Goal: Information Seeking & Learning: Learn about a topic

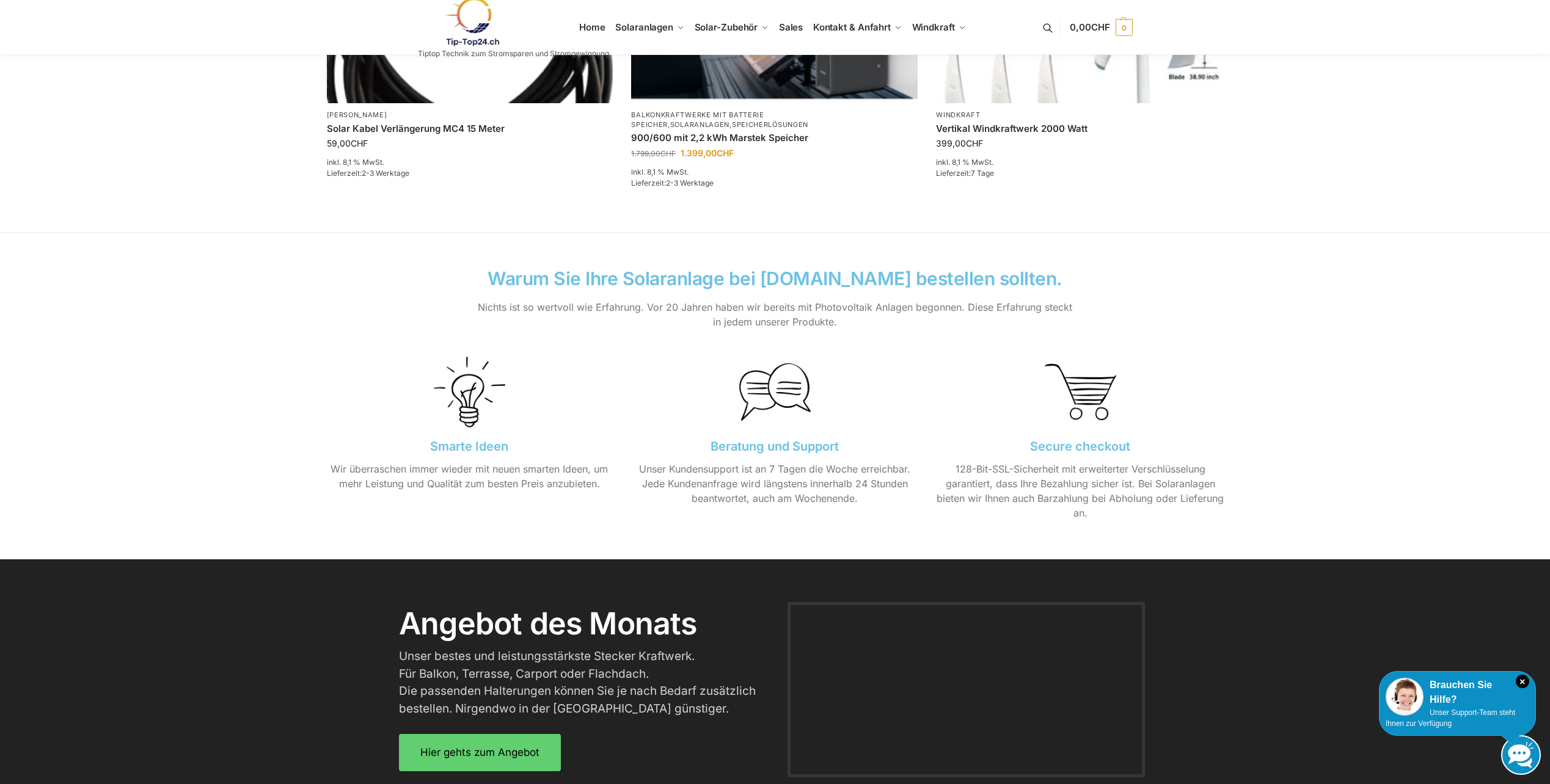
scroll to position [1222, 0]
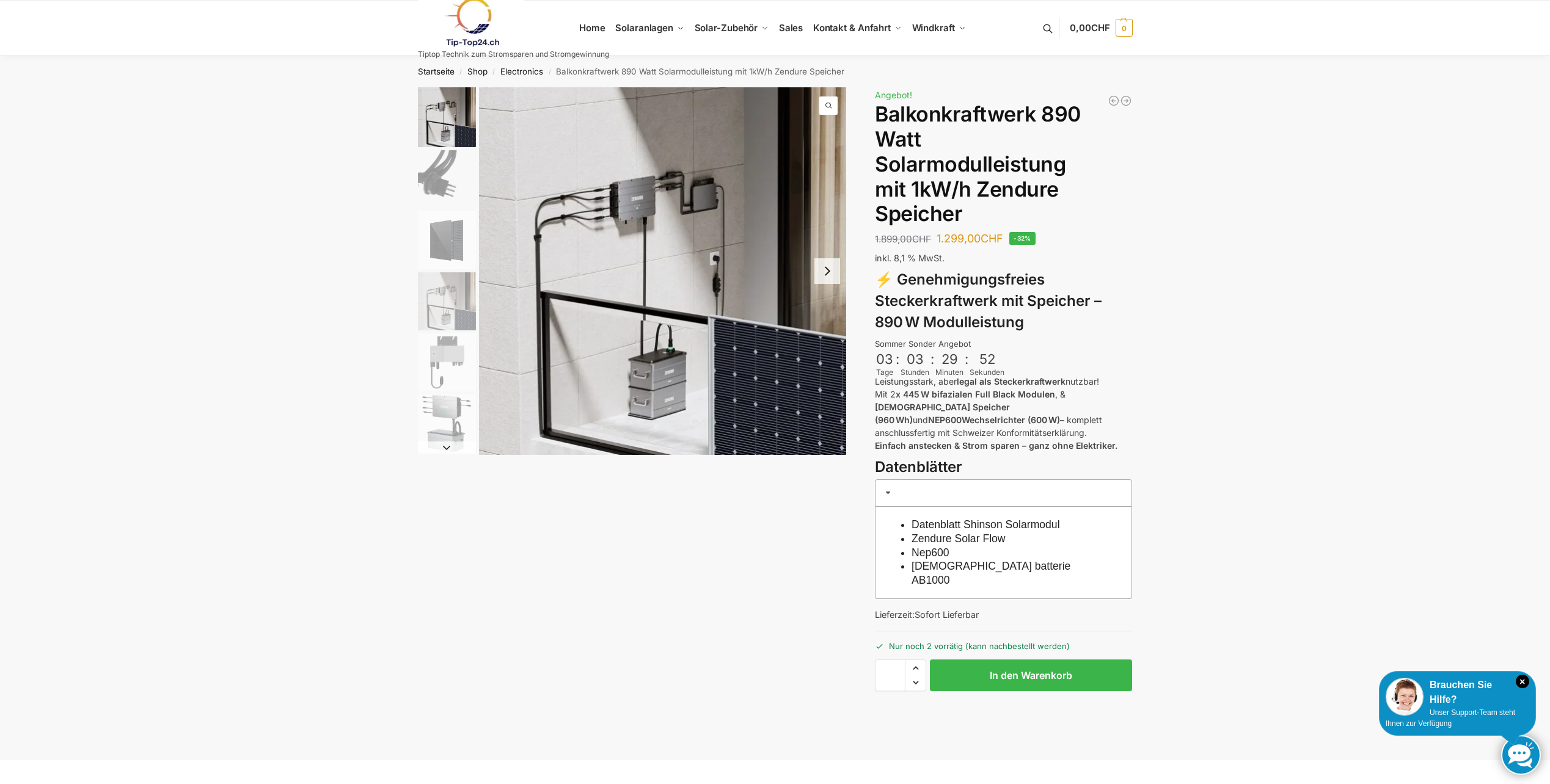
click at [834, 277] on button "Next slide" at bounding box center [827, 272] width 26 height 26
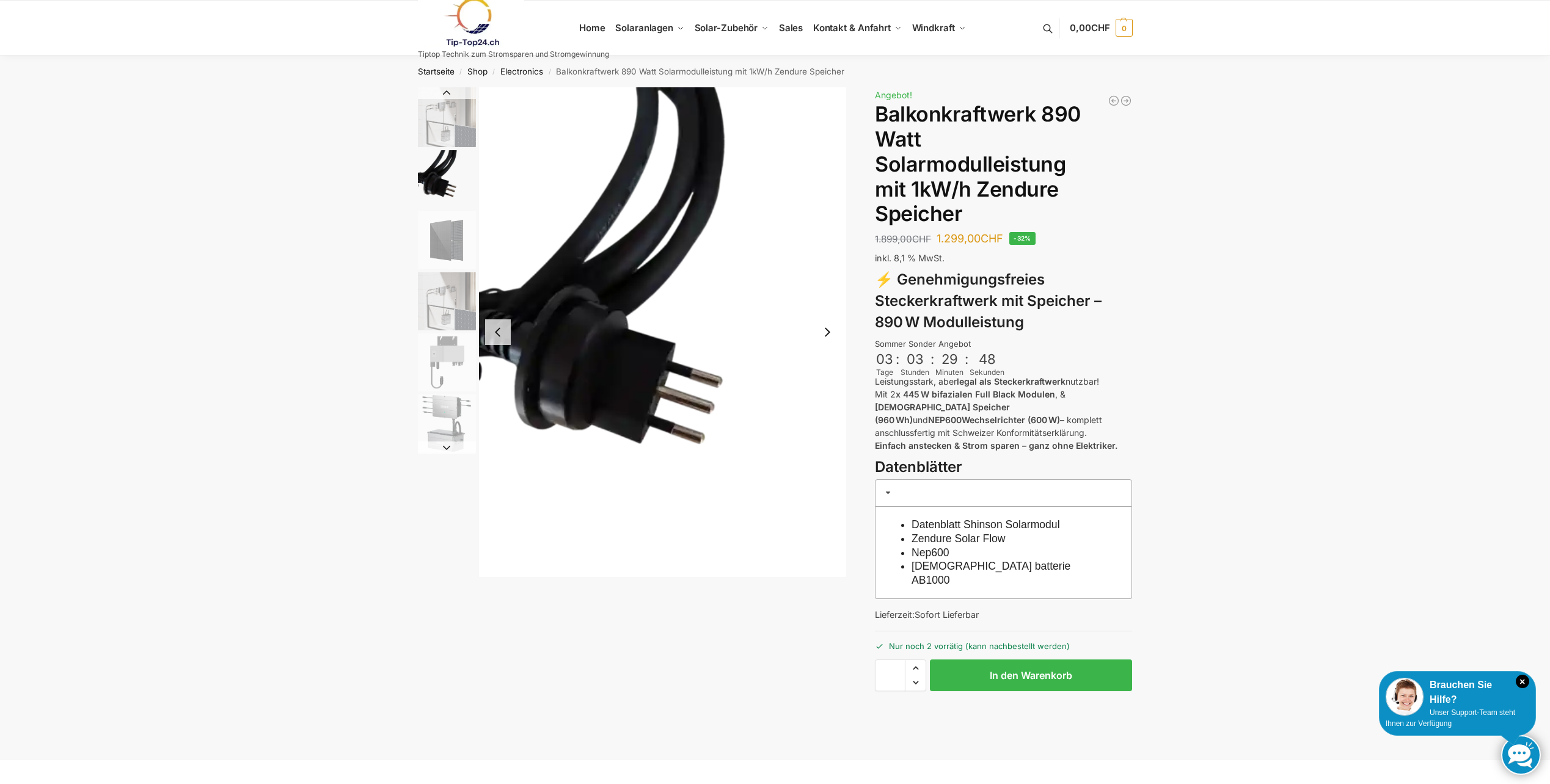
click at [825, 336] on button "Next slide" at bounding box center [827, 332] width 26 height 26
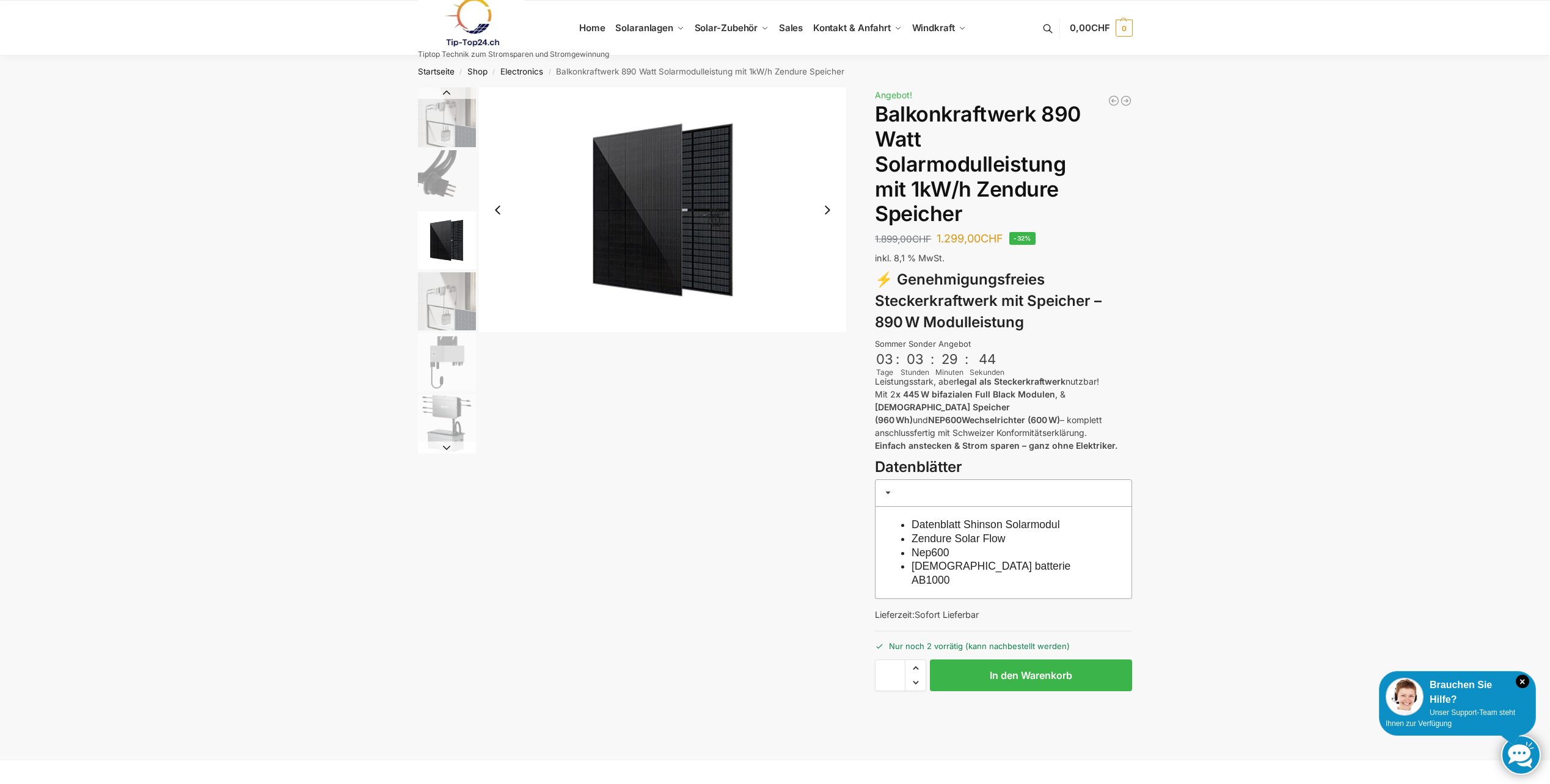
click at [827, 212] on button "Next slide" at bounding box center [827, 211] width 26 height 26
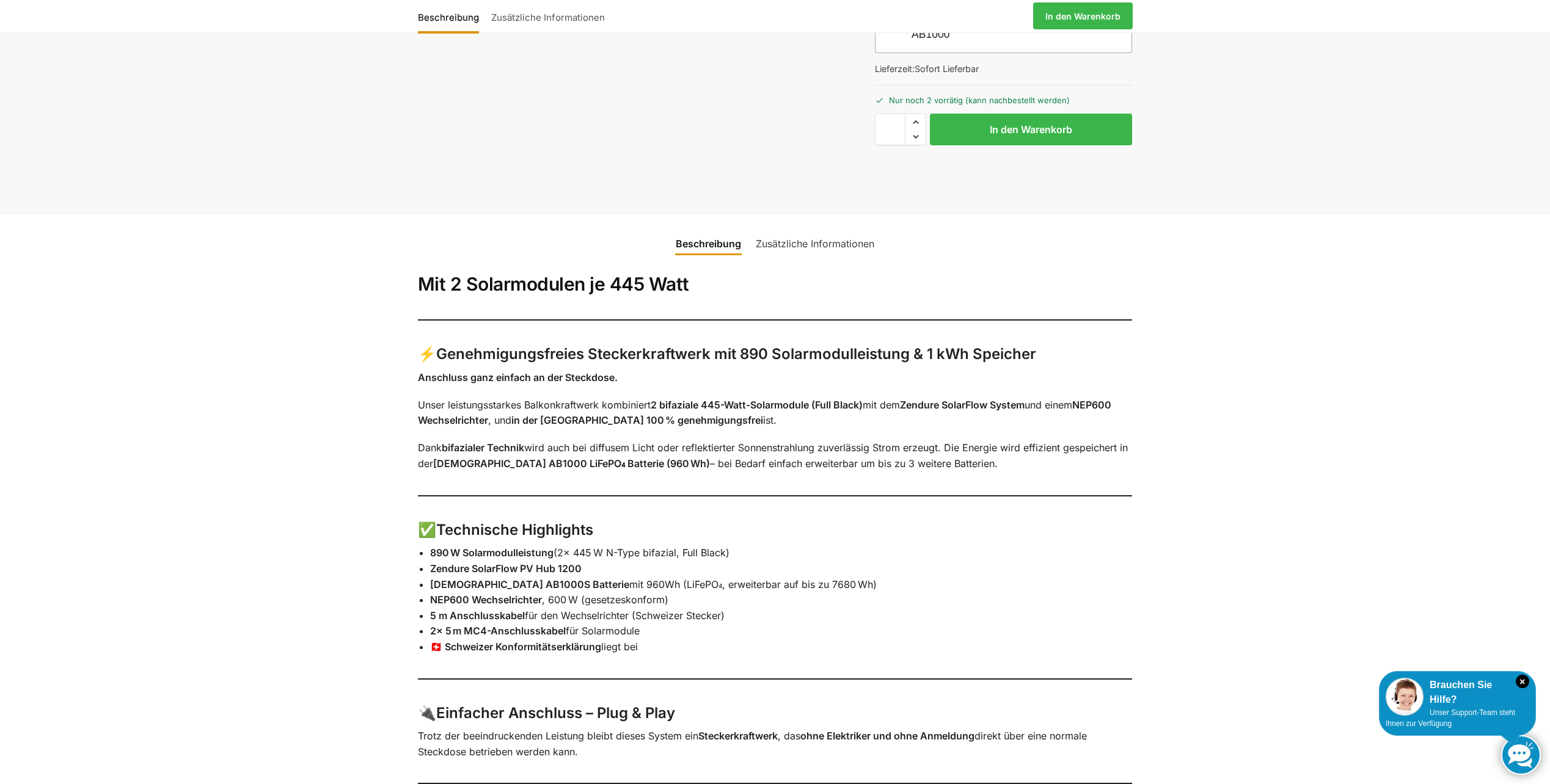
scroll to position [415, 0]
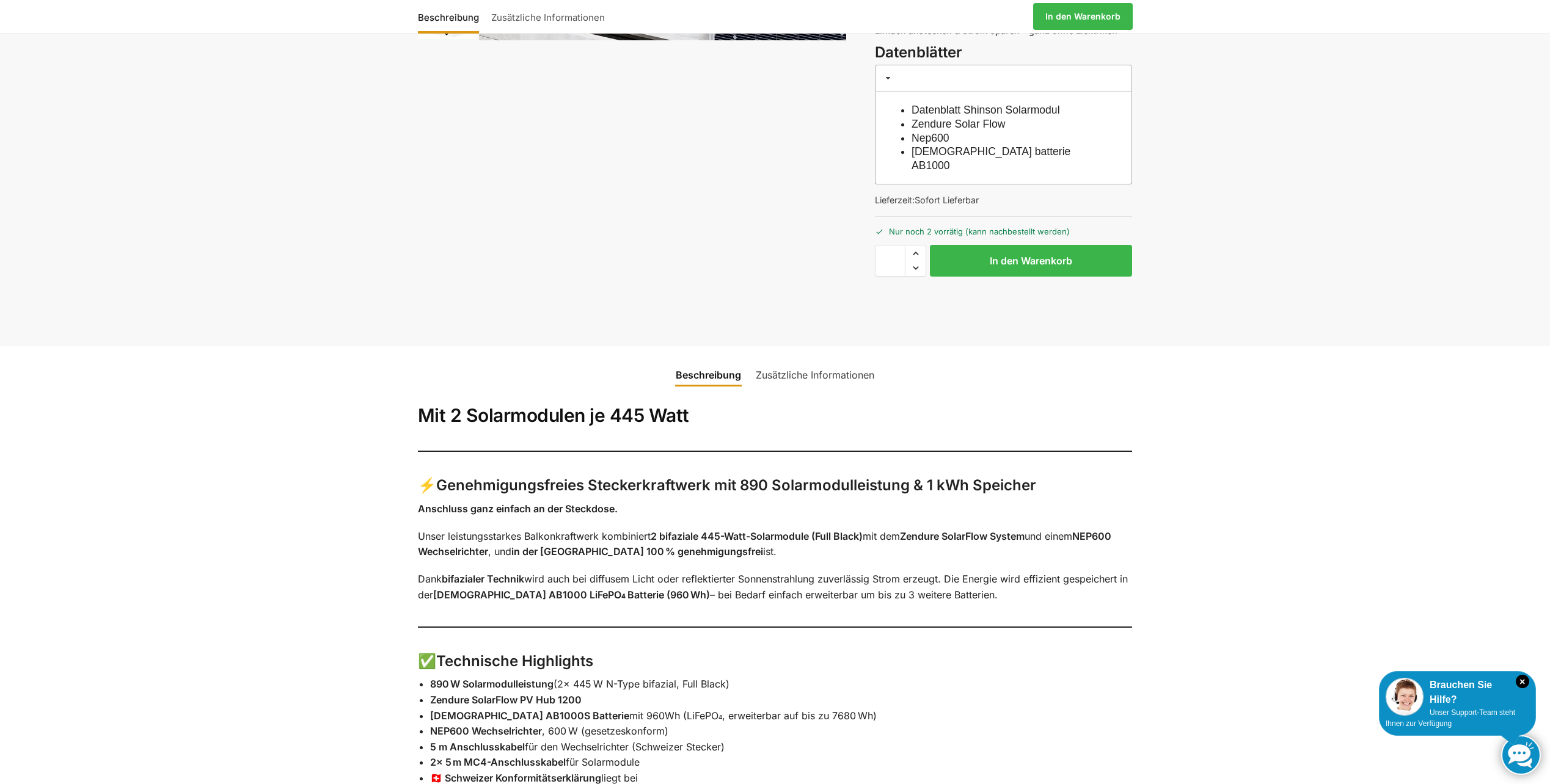
click at [828, 361] on link "Zusätzliche Informationen" at bounding box center [815, 375] width 133 height 29
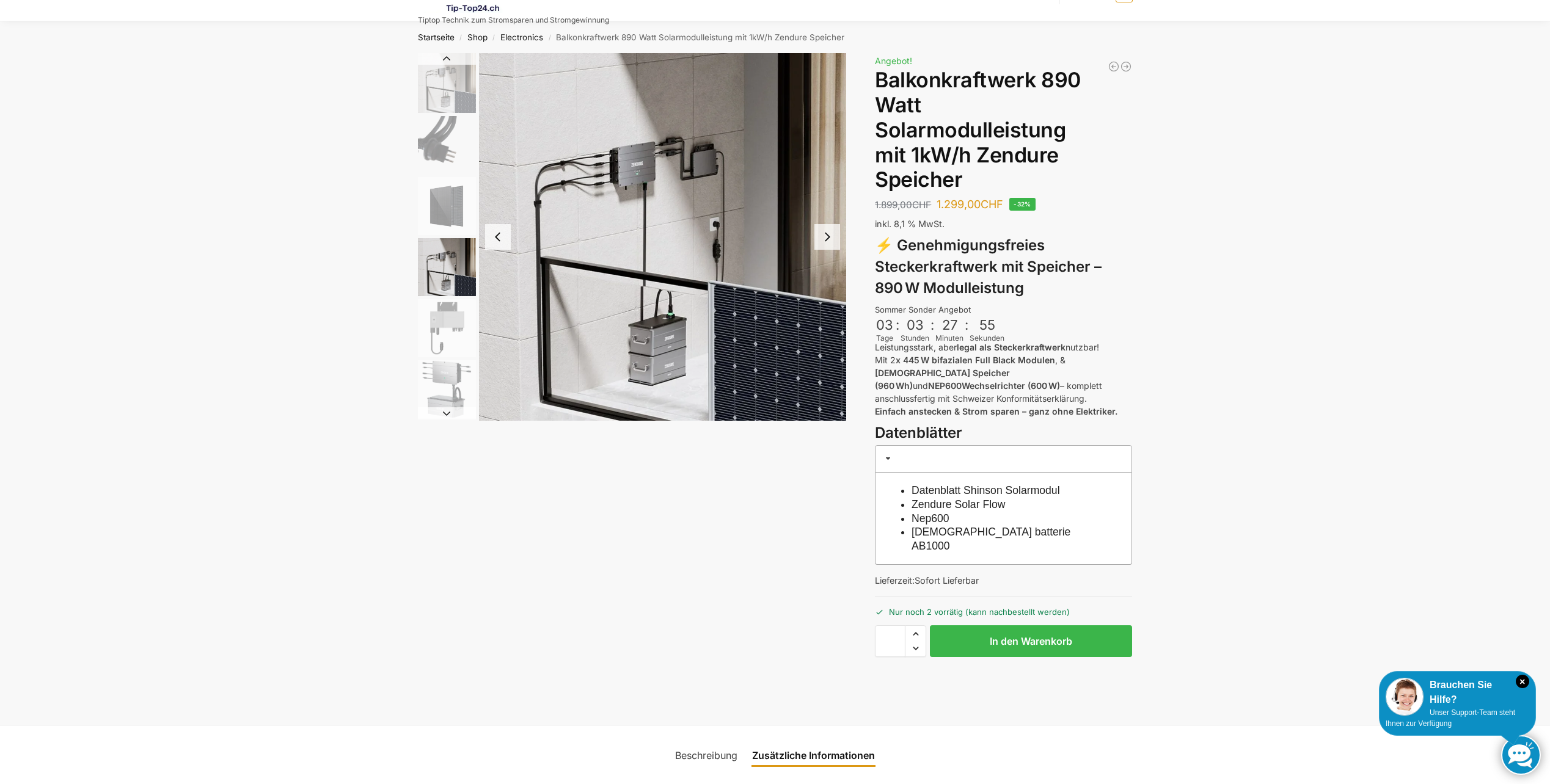
scroll to position [0, 0]
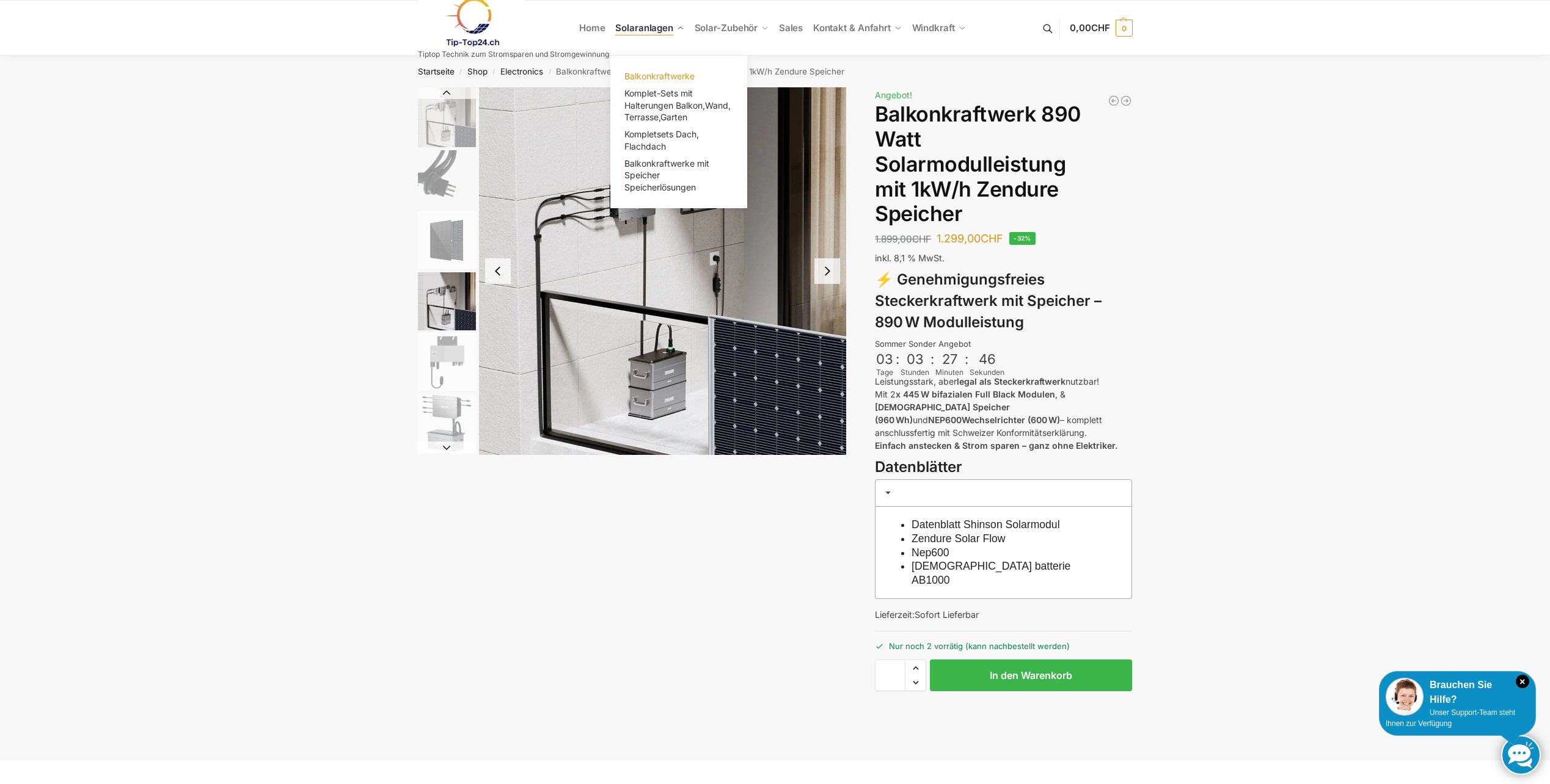
click at [671, 74] on span "Balkonkraftwerke" at bounding box center [660, 76] width 70 height 10
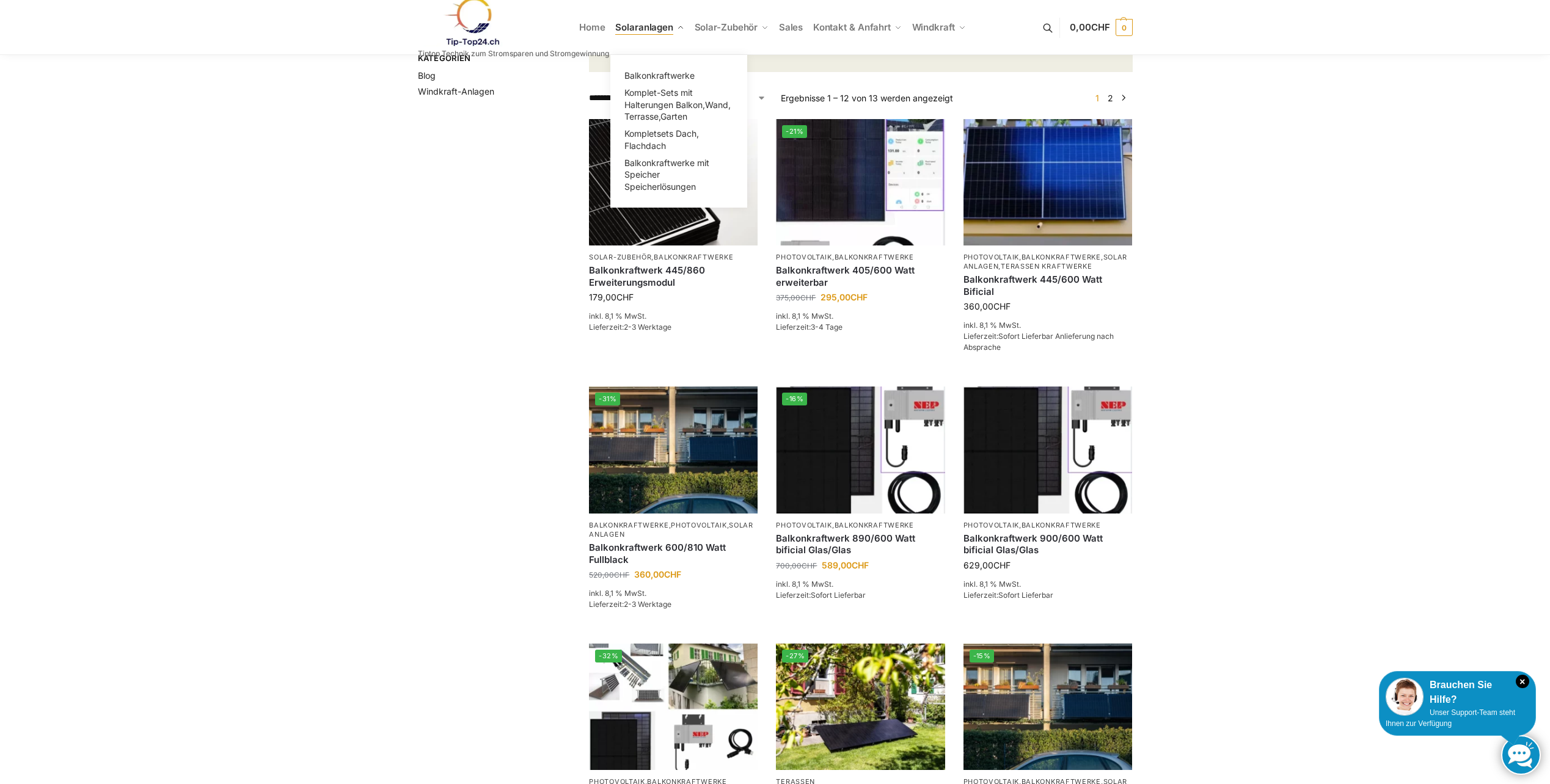
scroll to position [183, 0]
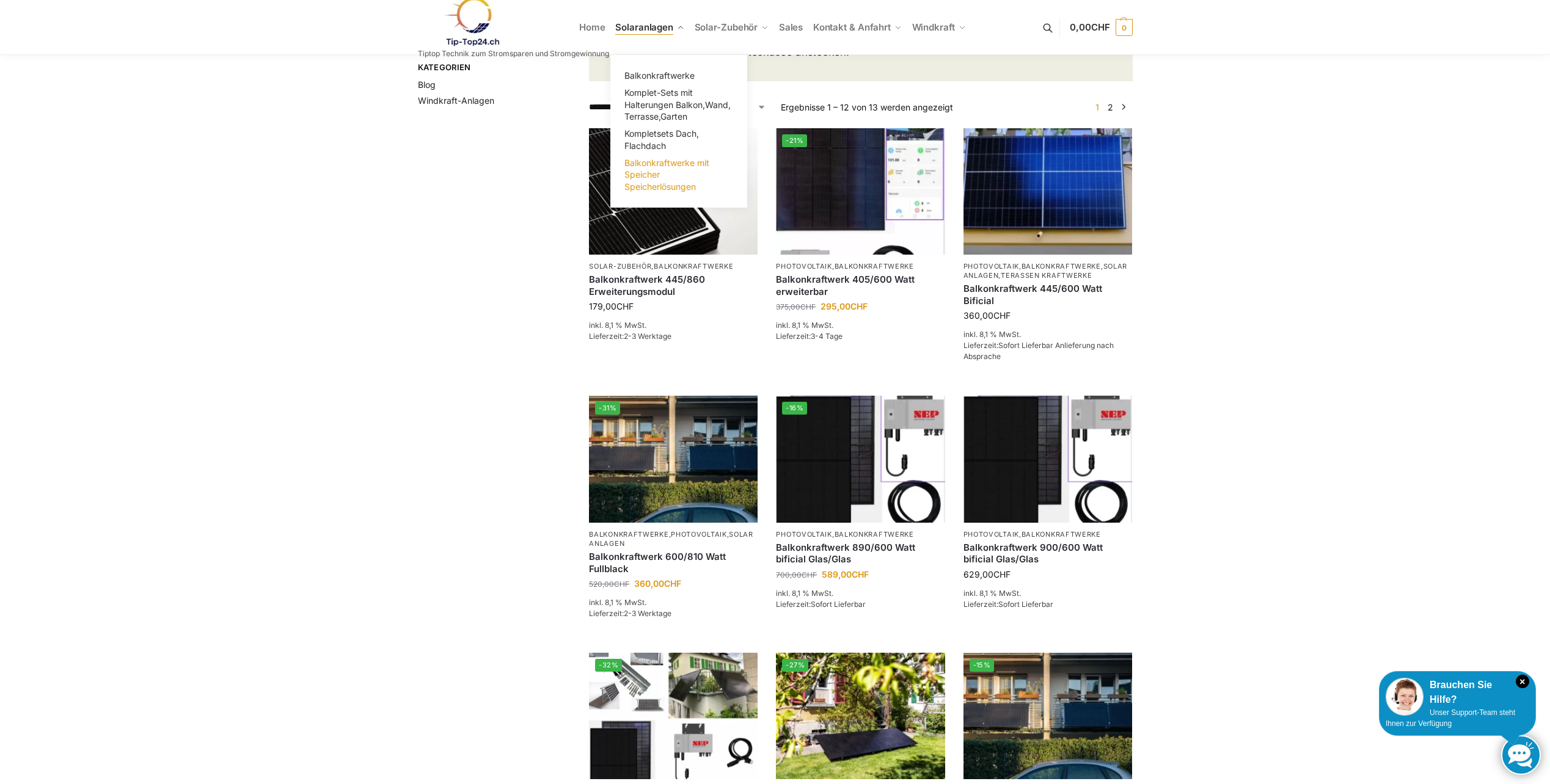
click at [639, 172] on span "Balkonkraftwerke mit Speicher Speicherlösungen" at bounding box center [667, 174] width 85 height 34
